Goal: Task Accomplishment & Management: Complete application form

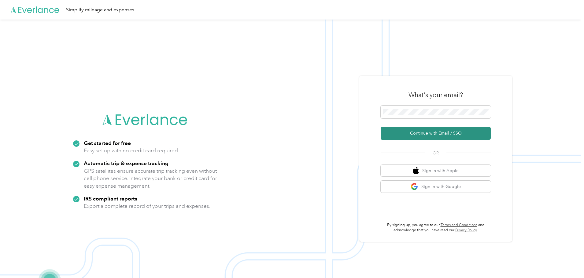
click at [430, 131] on button "Continue with Email / SSO" at bounding box center [435, 133] width 110 height 13
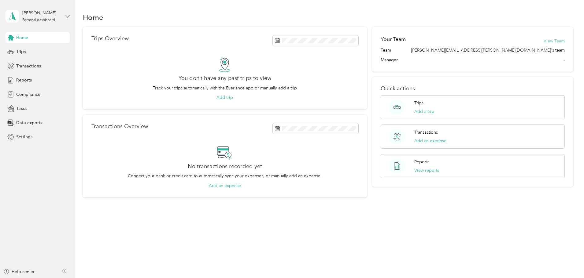
click at [513, 38] on div "Your Team View Team" at bounding box center [472, 41] width 184 height 12
click at [543, 39] on button "View Team" at bounding box center [553, 41] width 21 height 6
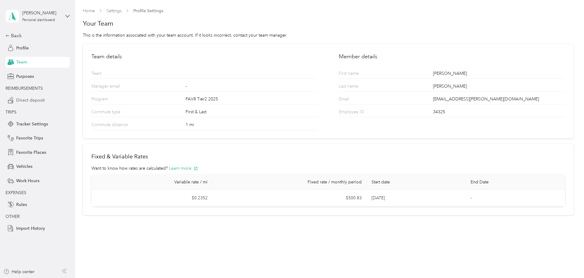
click at [29, 102] on span "Direct deposit" at bounding box center [30, 100] width 29 height 6
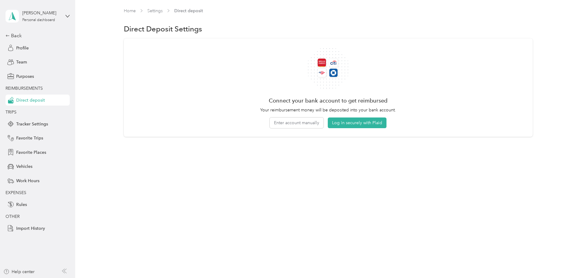
click at [4, 31] on aside "Ryan Hoben Personal dashboard Back Profile Team Purposes REIMBURSEMENTS Direct …" at bounding box center [37, 139] width 75 height 278
click at [8, 35] on icon at bounding box center [7, 36] width 4 height 4
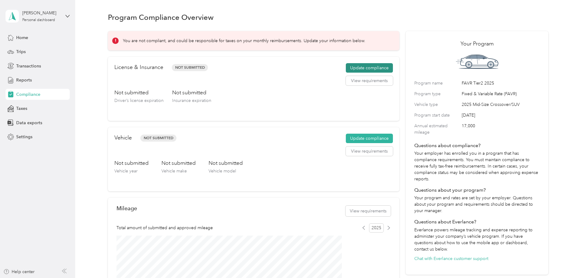
click at [357, 73] on button "Update compliance" at bounding box center [369, 68] width 47 height 10
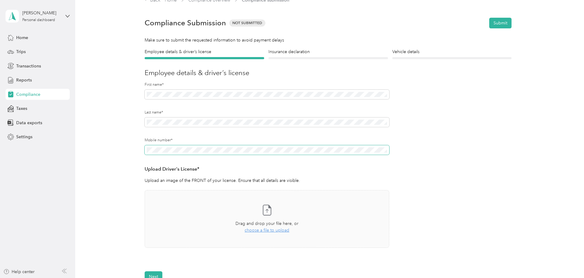
click at [178, 134] on div "First name* Last name* Mobile number* Upload Driver's License* Upload an image …" at bounding box center [267, 174] width 244 height 185
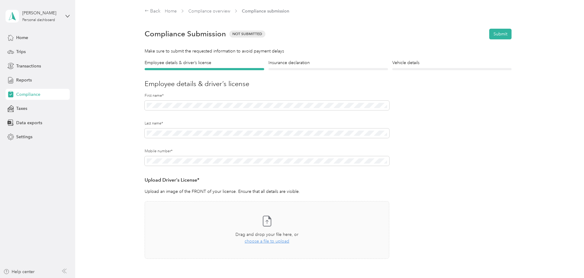
click at [287, 173] on div "Mobile number*" at bounding box center [267, 163] width 244 height 28
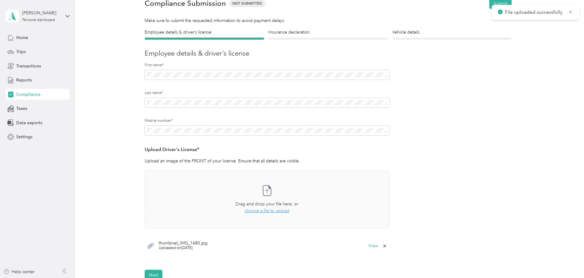
click at [193, 245] on span "thumbnail_IMG_1680.jpg" at bounding box center [183, 243] width 49 height 4
click at [371, 250] on div "thumbnail_IMG_1680.jpg Uploaded on [DATE] View" at bounding box center [267, 246] width 244 height 18
click at [372, 248] on button "View" at bounding box center [372, 246] width 9 height 4
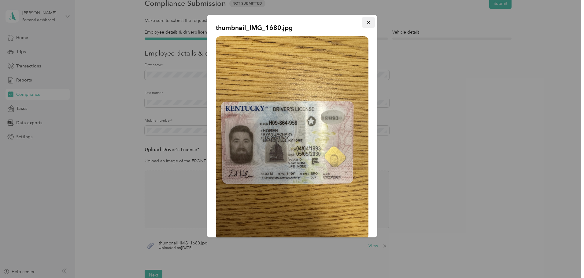
click at [368, 21] on icon "button" at bounding box center [368, 22] width 4 height 4
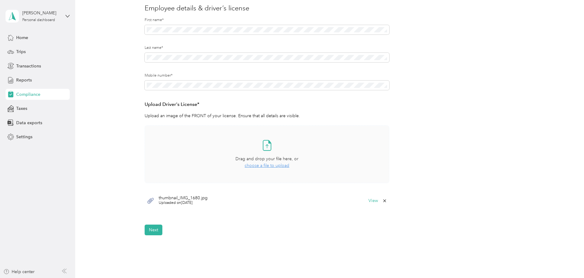
scroll to position [61, 0]
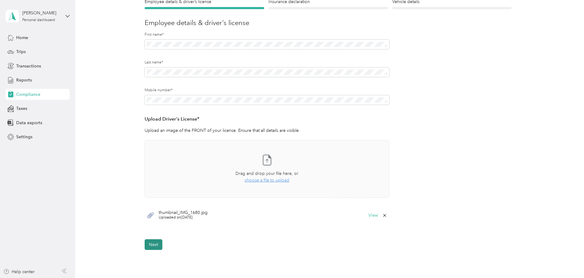
click at [151, 240] on button "Next" at bounding box center [154, 245] width 18 height 11
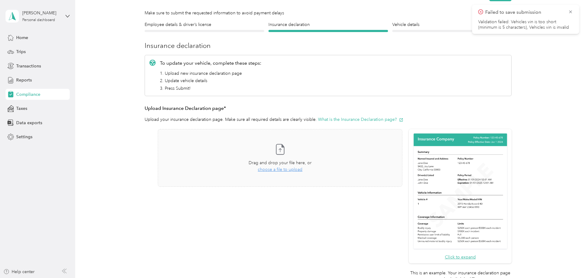
scroll to position [8, 0]
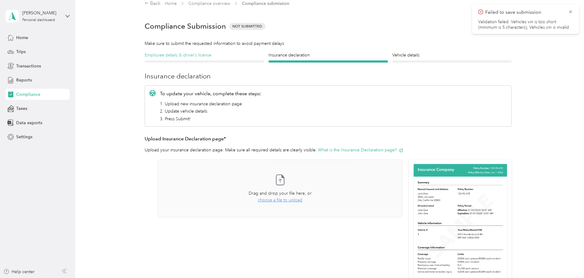
click at [209, 56] on h4 "Employee details & driver’s license" at bounding box center [204, 55] width 119 height 6
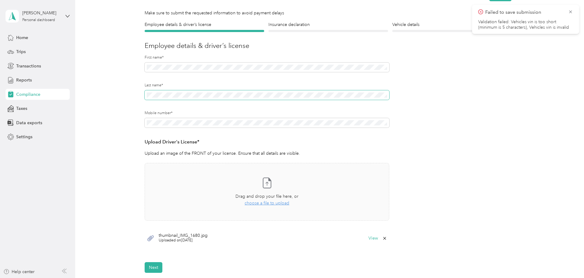
scroll to position [8, 0]
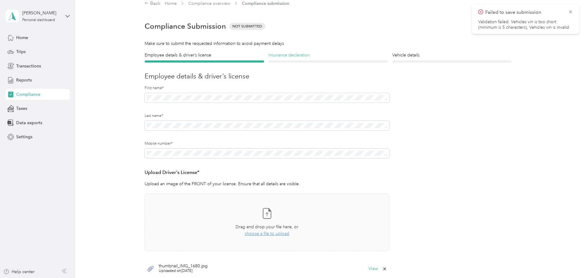
click at [274, 53] on h4 "Insurance declaration" at bounding box center [327, 55] width 119 height 6
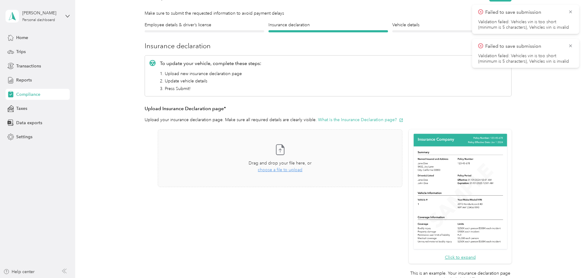
scroll to position [38, 0]
click at [572, 13] on icon at bounding box center [570, 11] width 5 height 5
click at [572, 11] on icon at bounding box center [570, 11] width 5 height 5
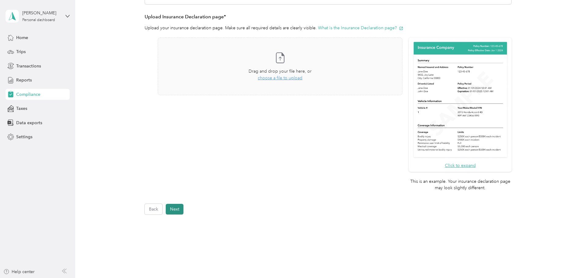
click at [180, 207] on button "Next" at bounding box center [175, 209] width 18 height 11
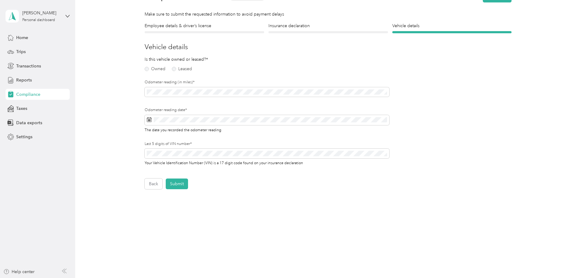
scroll to position [8, 0]
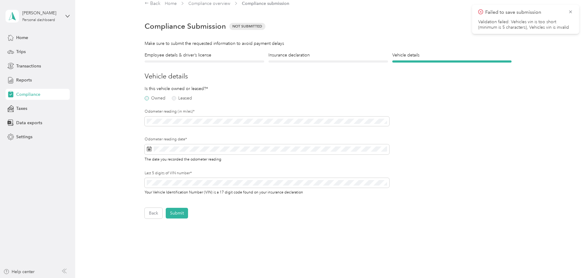
click at [151, 100] on label "Owned" at bounding box center [155, 98] width 21 height 4
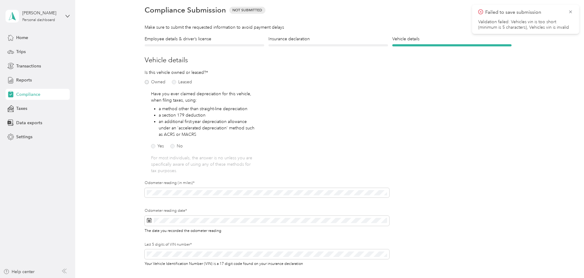
scroll to position [38, 0]
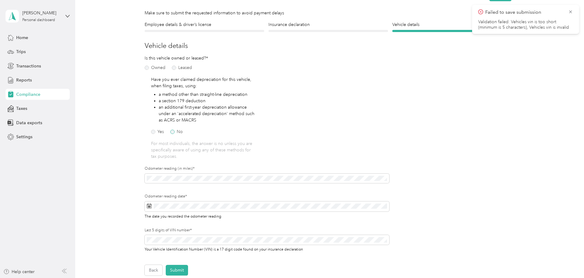
click at [170, 134] on label "No" at bounding box center [176, 132] width 13 height 4
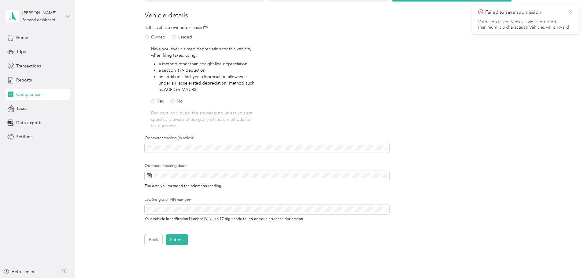
click at [177, 154] on div at bounding box center [267, 149] width 244 height 12
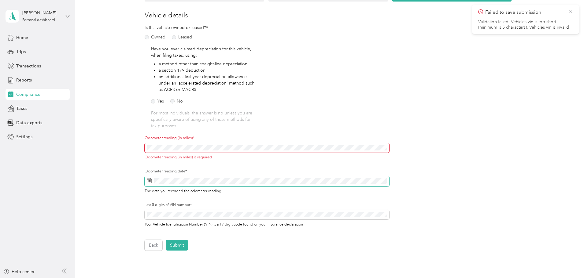
click at [178, 177] on span at bounding box center [267, 181] width 244 height 10
click at [149, 179] on icon at bounding box center [149, 180] width 5 height 5
click at [148, 181] on rect at bounding box center [148, 181] width 1 height 1
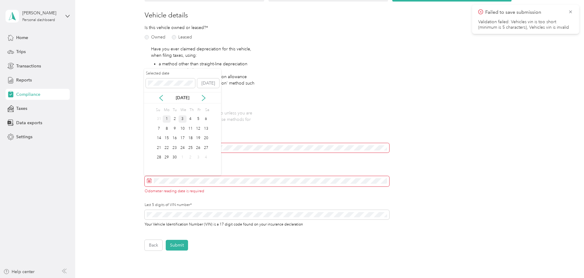
click at [166, 118] on div "1" at bounding box center [167, 119] width 8 height 8
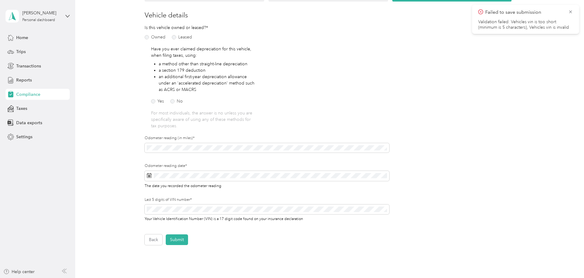
click at [276, 132] on div "Is this vehicle owned or leased?* Owned Leased Have you ever claimed depreciati…" at bounding box center [267, 127] width 244 height 206
click at [166, 235] on button "Submit" at bounding box center [177, 240] width 22 height 11
click at [311, 80] on div "Is this vehicle owned or leased?* Owned Leased Have you ever claimed depreciati…" at bounding box center [267, 127] width 244 height 206
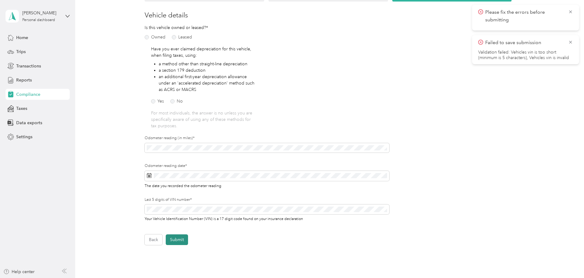
click at [175, 242] on button "Submit" at bounding box center [177, 240] width 22 height 11
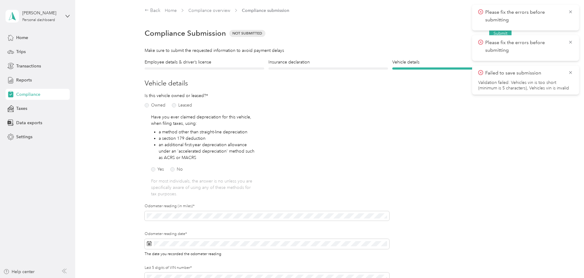
scroll to position [0, 0]
click at [513, 119] on div "Employee details & driver’s license License Insurance declaration Insurance Veh…" at bounding box center [328, 187] width 440 height 254
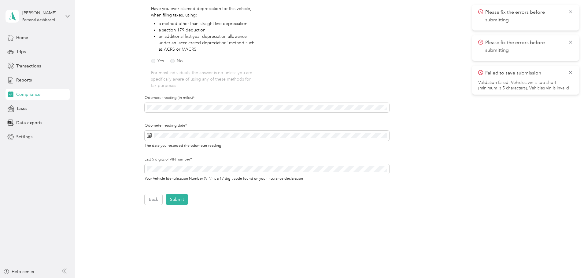
scroll to position [122, 0]
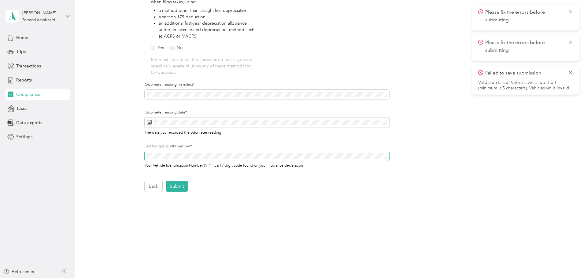
click at [267, 161] on span at bounding box center [267, 156] width 244 height 10
click at [166, 181] on button "Submit" at bounding box center [177, 186] width 22 height 11
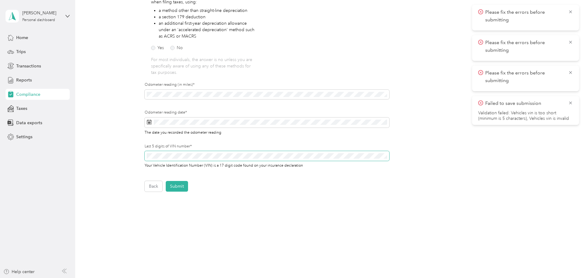
click at [166, 181] on button "Submit" at bounding box center [177, 186] width 22 height 11
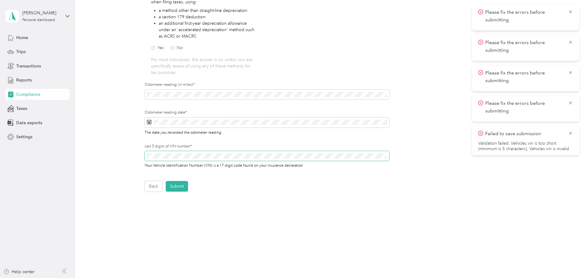
click at [166, 181] on button "Submit" at bounding box center [177, 186] width 22 height 11
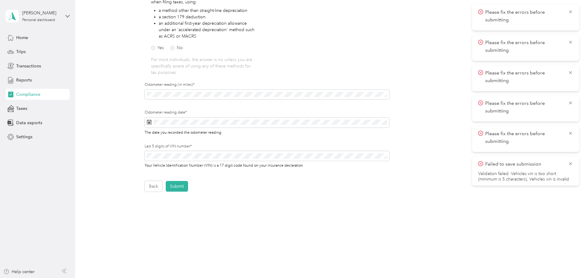
click at [493, 10] on p "Please fix the errors before submitting" at bounding box center [524, 16] width 78 height 15
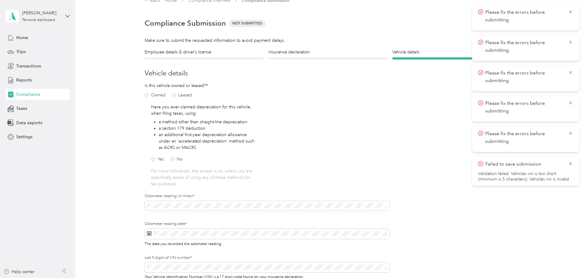
scroll to position [0, 0]
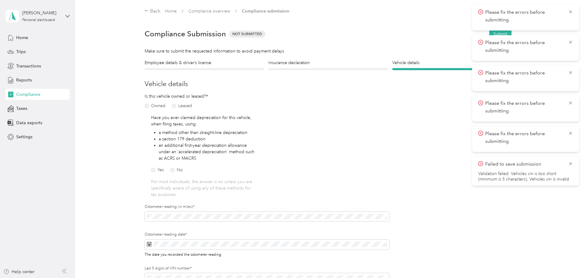
click at [289, 73] on form "Employee details & driver’s license License Insurance declaration Insurance Veh…" at bounding box center [328, 187] width 367 height 254
click at [289, 69] on div at bounding box center [327, 69] width 119 height 2
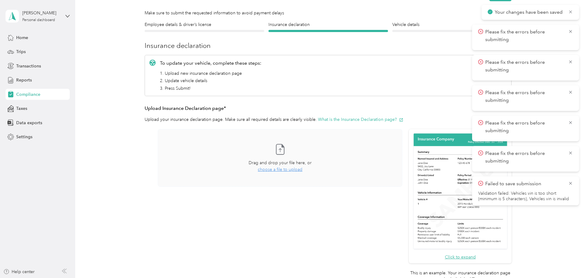
scroll to position [33, 0]
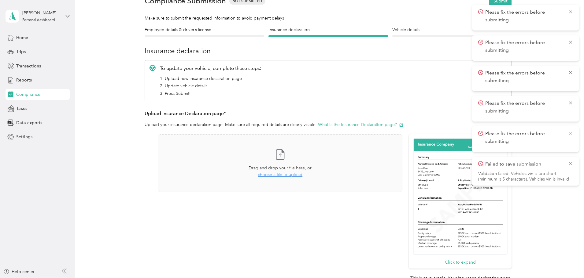
click at [569, 131] on icon at bounding box center [570, 133] width 5 height 5
click at [572, 104] on icon at bounding box center [570, 102] width 5 height 5
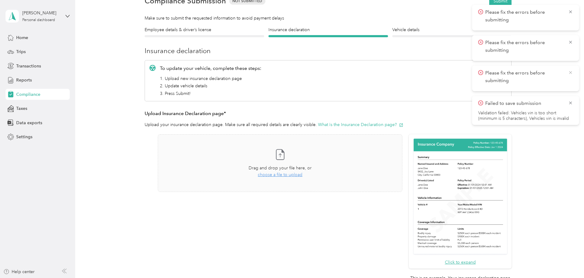
click at [571, 72] on icon at bounding box center [570, 72] width 5 height 5
drag, startPoint x: 568, startPoint y: 42, endPoint x: 571, endPoint y: 35, distance: 7.5
click at [569, 42] on icon at bounding box center [570, 41] width 5 height 5
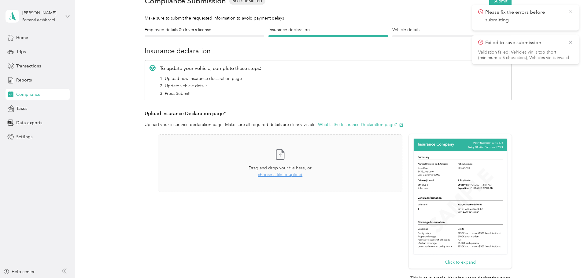
click at [569, 11] on icon at bounding box center [570, 11] width 5 height 5
click at [570, 11] on icon at bounding box center [570, 11] width 5 height 5
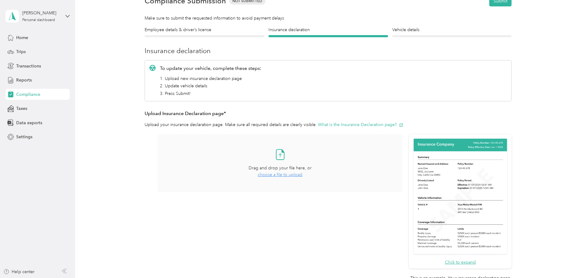
click at [292, 163] on div "Take a photo or choose a photo from your library Drag and drop your file here, …" at bounding box center [280, 163] width 234 height 47
click at [329, 124] on button "What is the Insurance Declaration page?" at bounding box center [360, 125] width 85 height 6
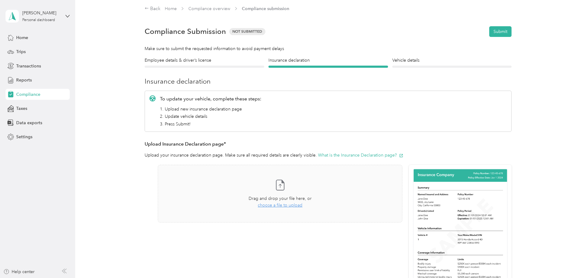
scroll to position [0, 0]
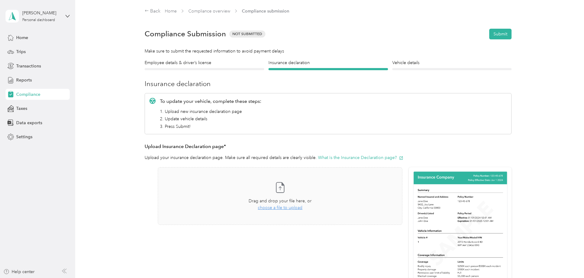
click at [399, 72] on form "Employee details & driver’s license License Insurance declaration Insurance Veh…" at bounding box center [328, 202] width 367 height 285
click at [400, 60] on h4 "Vehicle details" at bounding box center [451, 63] width 119 height 6
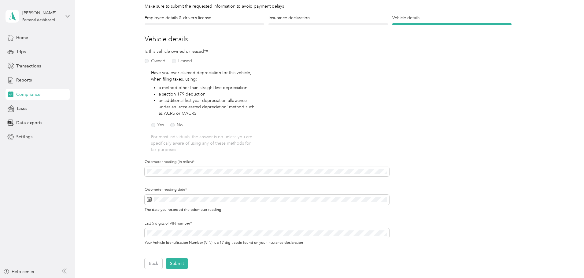
scroll to position [31, 0]
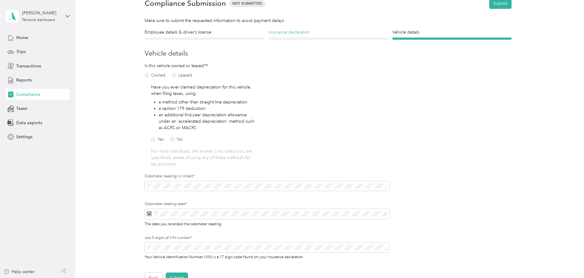
click at [280, 32] on h4 "Insurance declaration" at bounding box center [327, 32] width 119 height 6
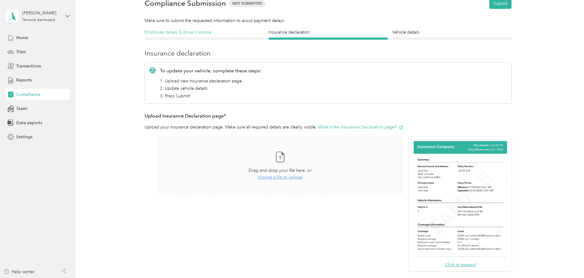
click at [220, 35] on h4 "Employee details & driver’s license" at bounding box center [204, 32] width 119 height 6
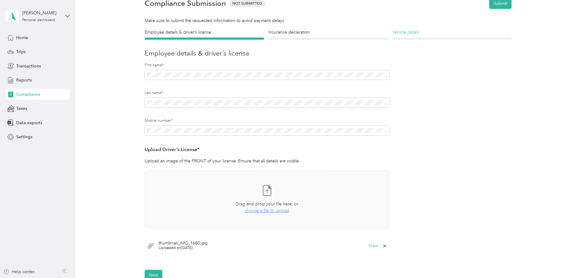
click at [411, 35] on div "Vehicle details Vehicle" at bounding box center [451, 34] width 119 height 11
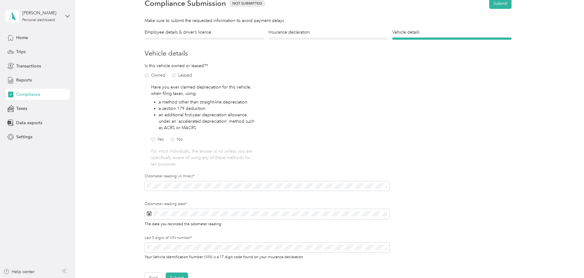
click at [249, 140] on div "Have you ever claimed depreciation for this vehicle, when filing taxes, using: …" at bounding box center [204, 125] width 106 height 83
click at [308, 34] on h4 "Insurance declaration" at bounding box center [327, 32] width 119 height 6
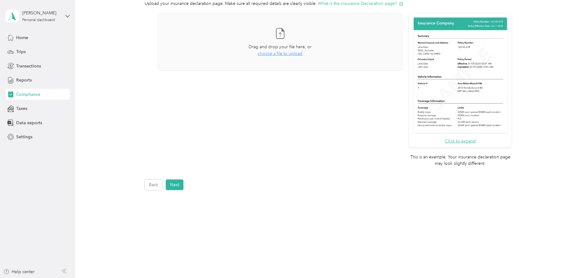
scroll to position [155, 0]
click at [179, 183] on button "Next" at bounding box center [175, 184] width 18 height 11
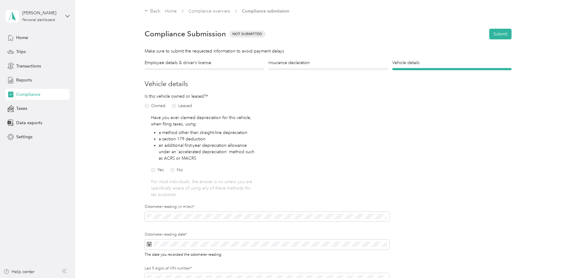
click at [279, 58] on section "Back Home Compliance overview Compliance submission Compliance Submission Not S…" at bounding box center [328, 161] width 440 height 307
click at [278, 62] on h4 "Insurance declaration" at bounding box center [327, 63] width 119 height 6
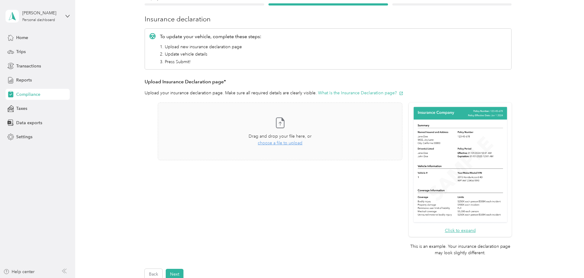
scroll to position [92, 0]
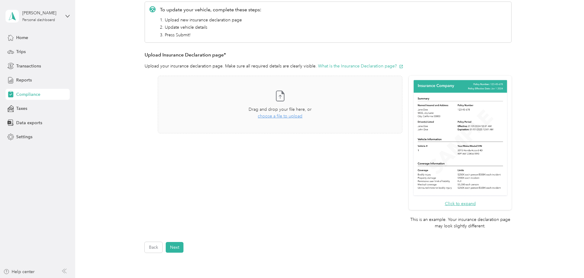
click at [280, 199] on div "Take a photo or choose a photo from your library Drag and drop your file here, …" at bounding box center [280, 154] width 244 height 156
click at [284, 115] on span "choose a file to upload" at bounding box center [280, 116] width 45 height 5
click at [178, 246] on button "Next" at bounding box center [175, 247] width 18 height 11
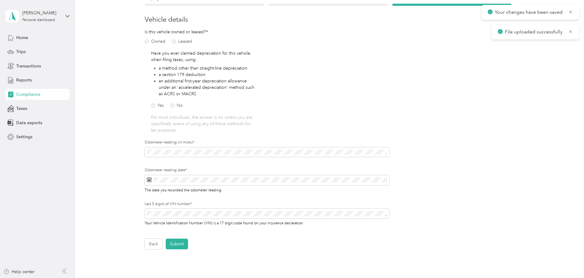
scroll to position [69, 0]
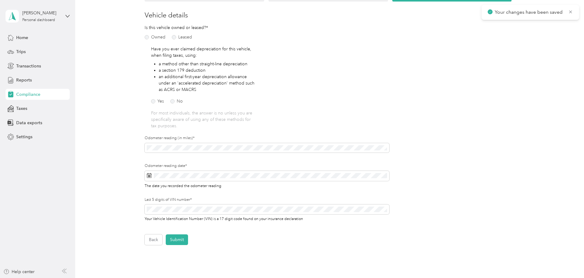
click at [185, 233] on form "Employee details & driver’s license License Insurance declaration Insurance Veh…" at bounding box center [328, 118] width 367 height 254
click at [182, 237] on button "Submit" at bounding box center [177, 240] width 22 height 11
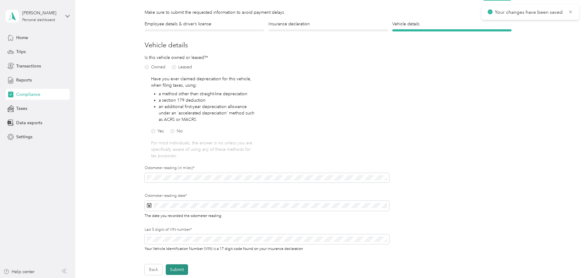
scroll to position [8, 0]
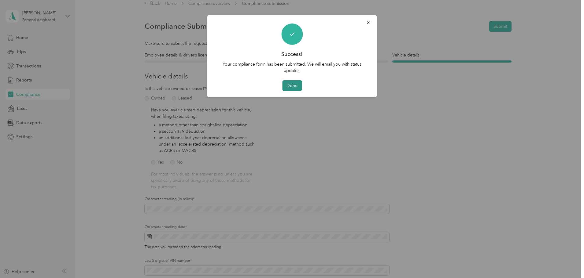
click at [298, 85] on button "Done" at bounding box center [292, 85] width 20 height 11
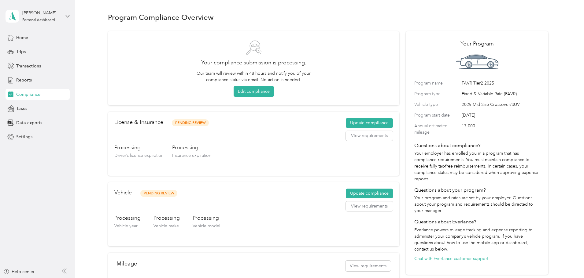
click at [65, 19] on div "[PERSON_NAME] Personal dashboard" at bounding box center [37, 15] width 64 height 21
click at [68, 16] on icon at bounding box center [67, 16] width 4 height 4
click at [66, 15] on icon at bounding box center [67, 16] width 4 height 4
click at [68, 17] on icon at bounding box center [67, 16] width 4 height 4
click at [28, 38] on span "Home" at bounding box center [22, 38] width 12 height 6
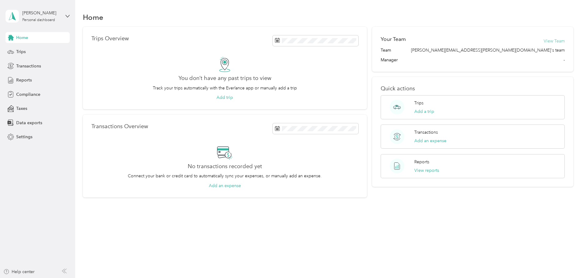
click at [543, 41] on button "View Team" at bounding box center [553, 41] width 21 height 6
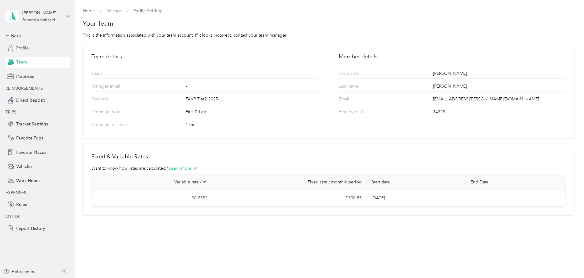
click at [32, 49] on div "Profile" at bounding box center [37, 47] width 64 height 11
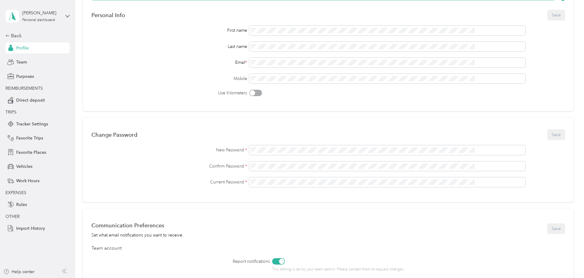
scroll to position [61, 0]
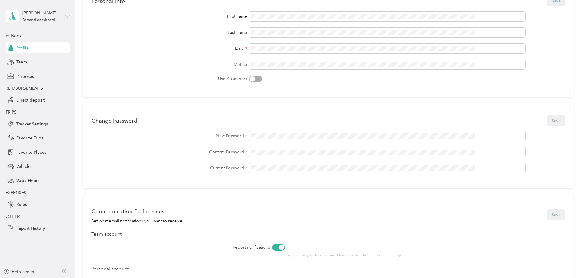
click at [306, 127] on div "Change Password Save" at bounding box center [327, 120] width 473 height 13
click at [304, 132] on span at bounding box center [387, 136] width 276 height 10
click at [304, 111] on div "Change Password Save New Password * Confirm Password * Current Password *" at bounding box center [328, 146] width 490 height 85
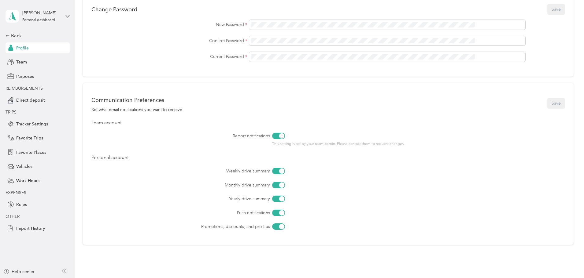
scroll to position [209, 0]
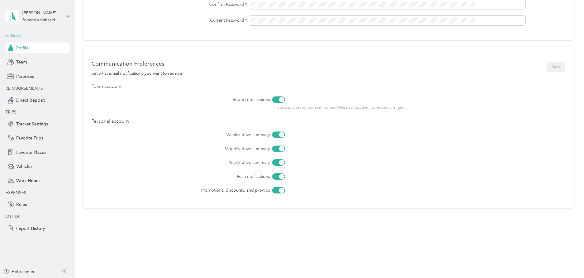
click at [23, 37] on div "Back" at bounding box center [35, 35] width 61 height 7
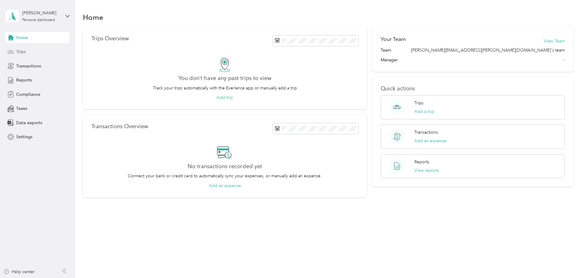
click at [20, 46] on div "Trips" at bounding box center [37, 51] width 64 height 11
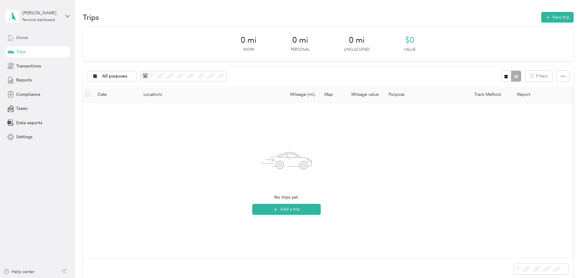
click at [10, 39] on icon at bounding box center [10, 37] width 7 height 7
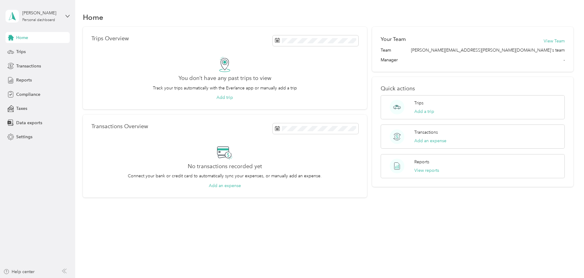
click at [151, 247] on div "Home Trips Overview You don’t have any past trips to view Track your trips auto…" at bounding box center [327, 139] width 505 height 278
